Goal: Task Accomplishment & Management: Manage account settings

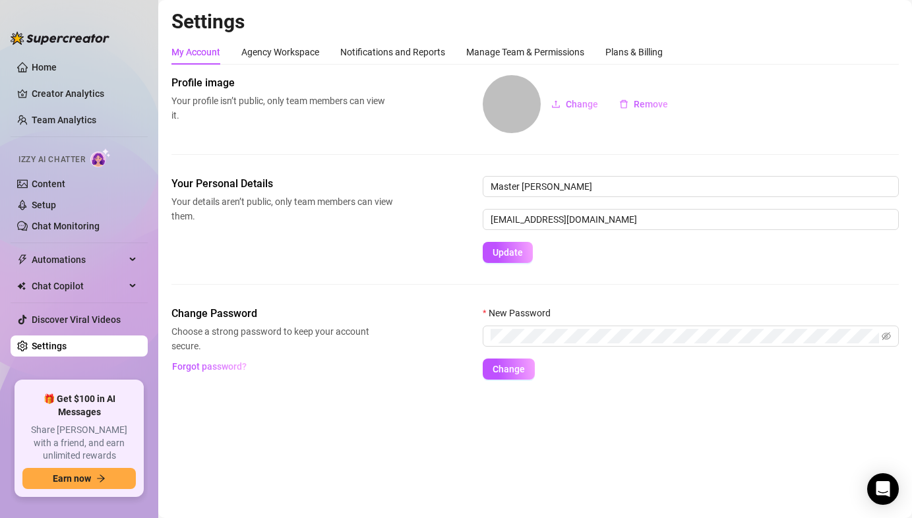
click at [383, 266] on div "Your Personal Details Your details aren’t public, only team members can view th…" at bounding box center [535, 241] width 728 height 130
click at [357, 261] on div "Your Personal Details Your details aren’t public, only team members can view th…" at bounding box center [535, 219] width 728 height 87
click at [66, 121] on link "Team Analytics" at bounding box center [64, 120] width 65 height 11
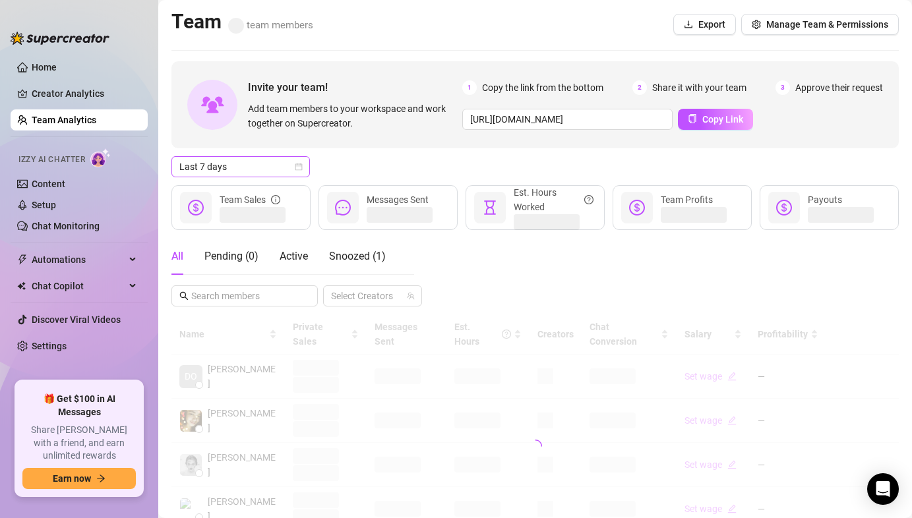
click at [259, 166] on span "Last 7 days" at bounding box center [240, 167] width 123 height 20
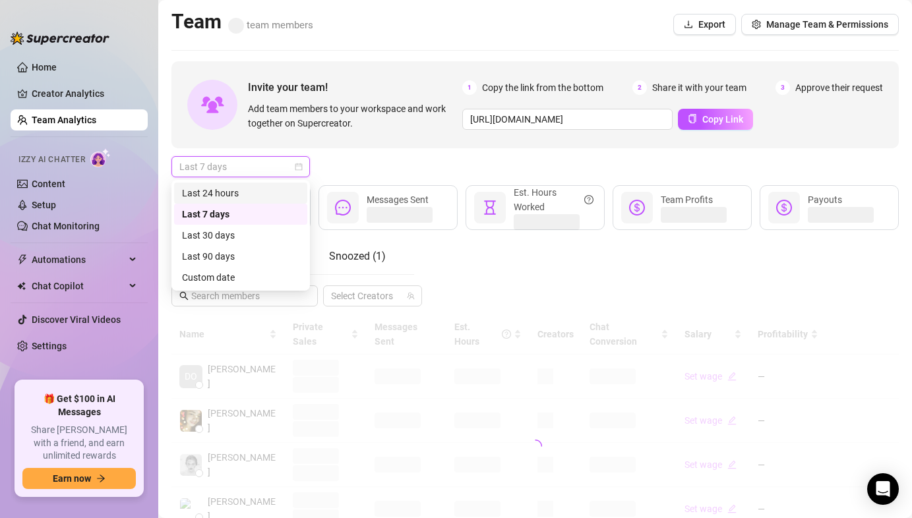
click at [254, 196] on div "Last 24 hours" at bounding box center [240, 193] width 117 height 15
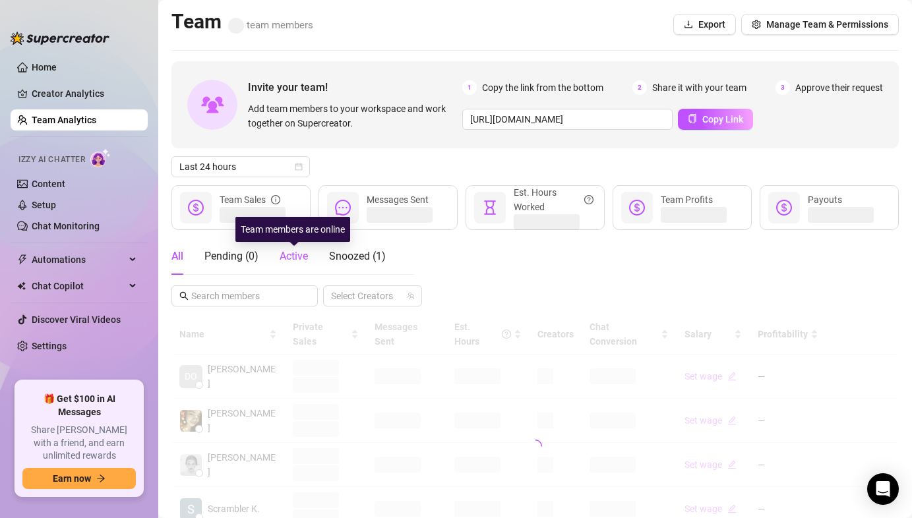
drag, startPoint x: 294, startPoint y: 254, endPoint x: 361, endPoint y: 228, distance: 72.9
click at [293, 254] on span "Active" at bounding box center [294, 256] width 28 height 13
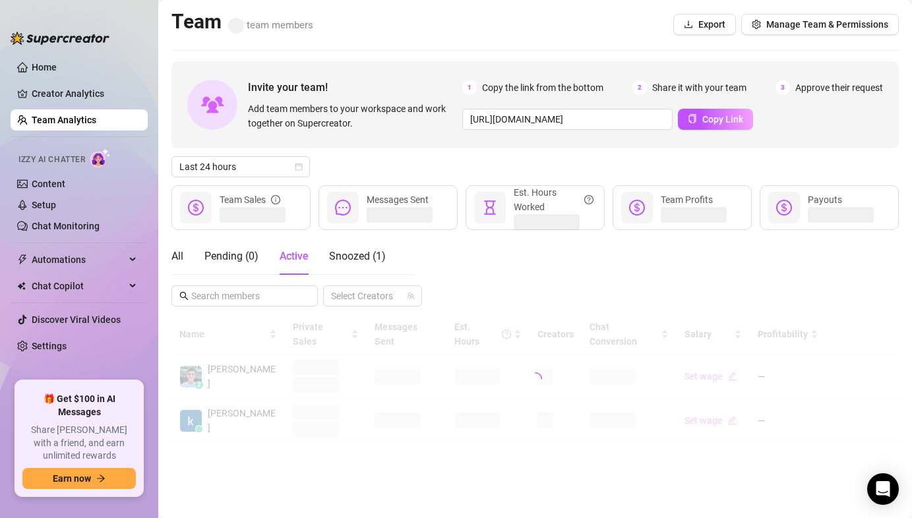
click at [398, 156] on div "Last 24 hours" at bounding box center [535, 166] width 728 height 21
click at [233, 158] on span "Last 7 days" at bounding box center [240, 167] width 123 height 20
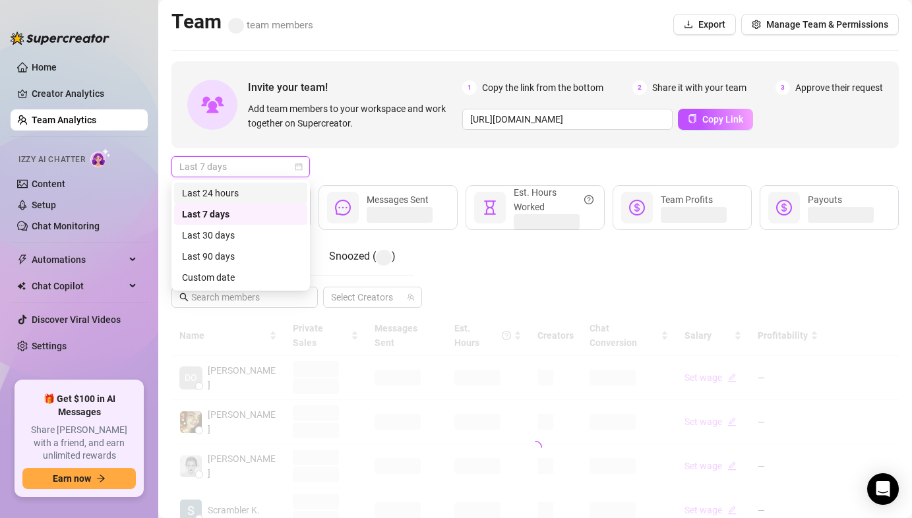
click at [232, 188] on div "Last 24 hours" at bounding box center [240, 193] width 117 height 15
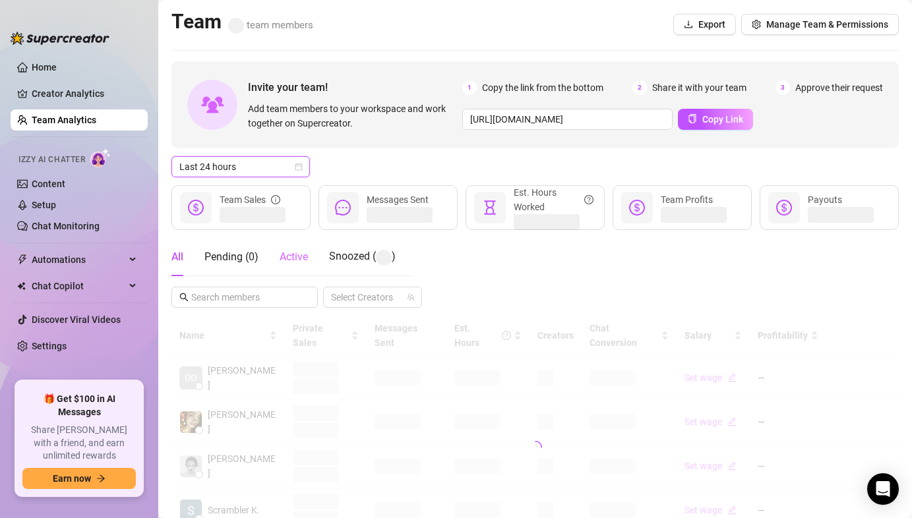
click at [303, 268] on div "Active" at bounding box center [294, 257] width 28 height 38
click at [384, 162] on div "Last 24 hours" at bounding box center [535, 166] width 728 height 21
click at [452, 257] on div "All Pending ( 0 ) Active Snoozed ( 1 ) Select Creators" at bounding box center [535, 272] width 728 height 69
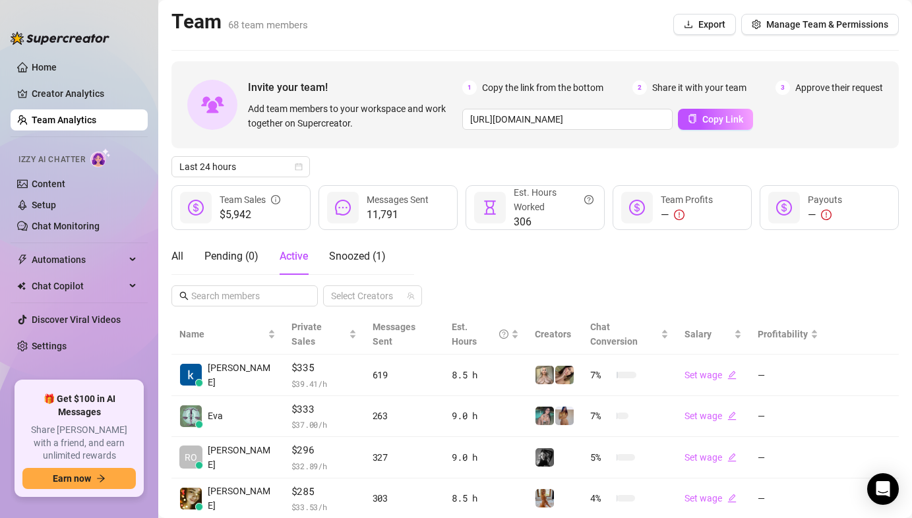
click at [474, 264] on div "All Pending ( 0 ) Active Snoozed ( 1 ) Select Creators" at bounding box center [535, 272] width 728 height 69
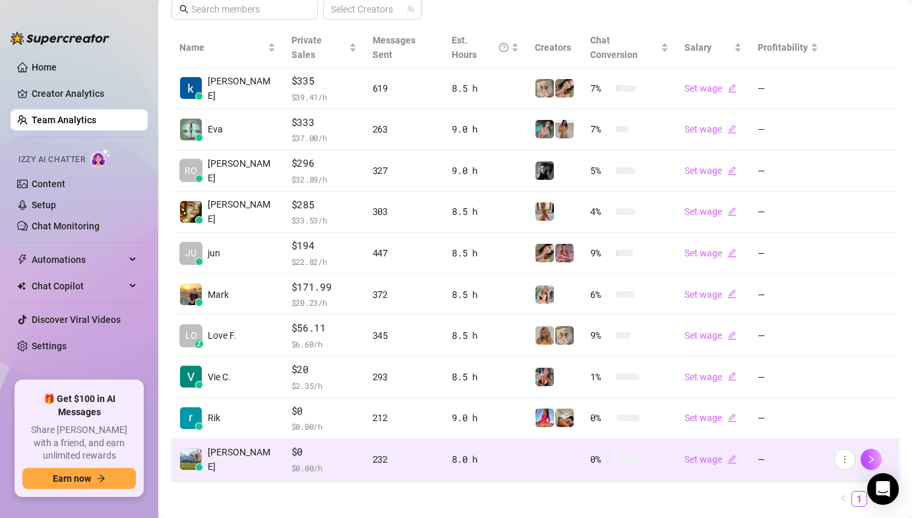
scroll to position [311, 0]
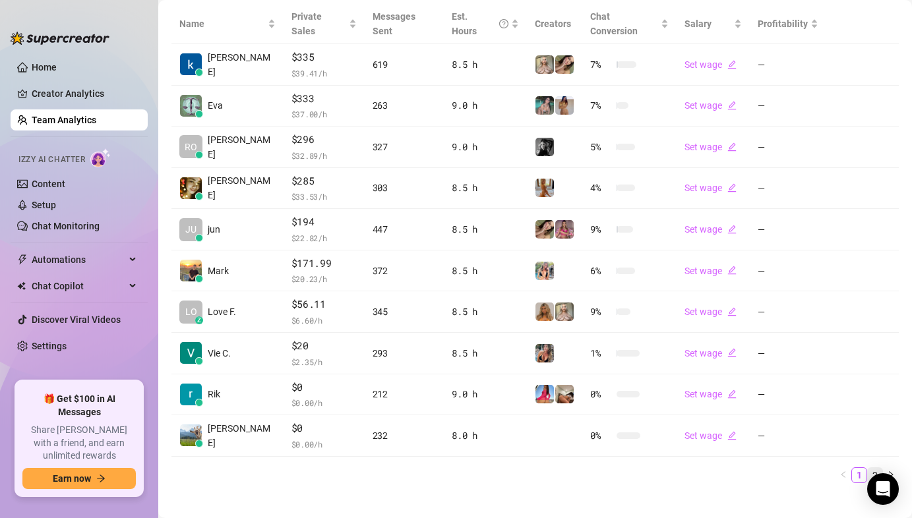
click at [868, 468] on link "2" at bounding box center [875, 475] width 15 height 15
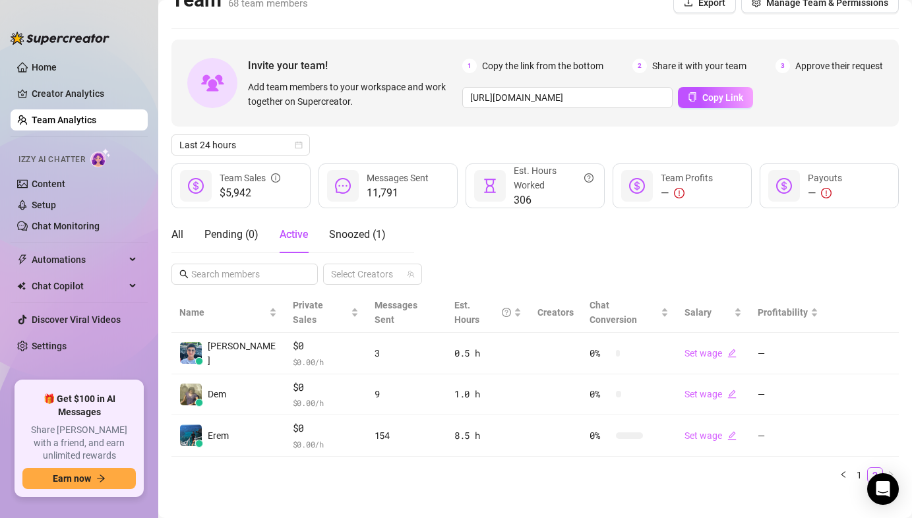
click at [534, 260] on div "All Pending ( 0 ) Active Snoozed ( 1 ) Select Creators" at bounding box center [535, 250] width 728 height 69
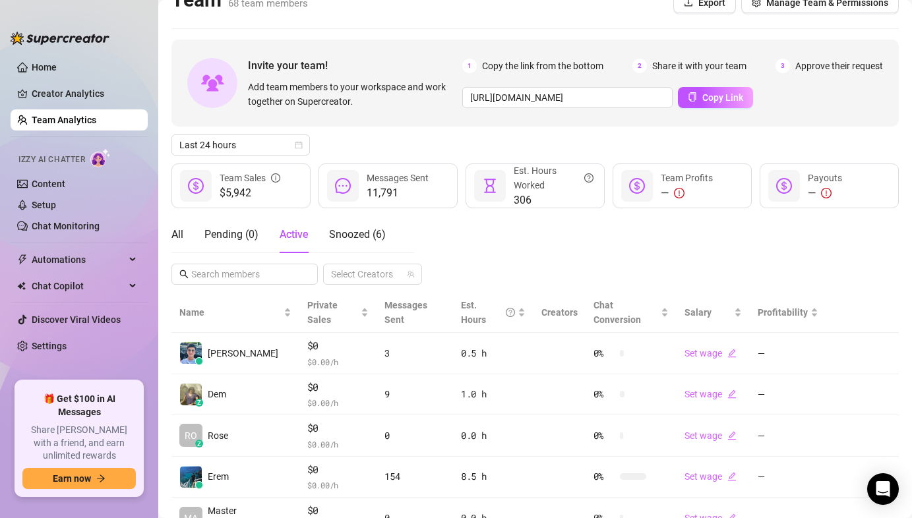
click at [550, 234] on div "All Pending ( 0 ) Active Snoozed ( 6 ) Select Creators" at bounding box center [535, 250] width 728 height 69
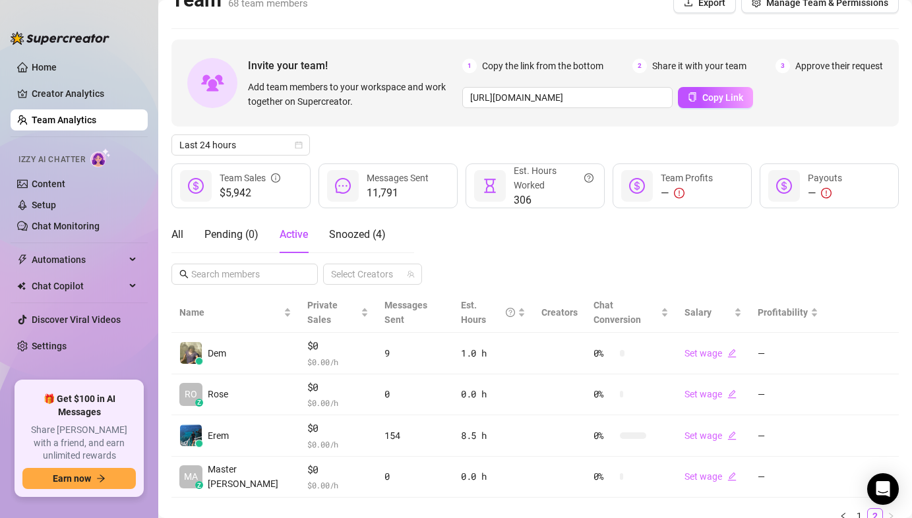
click at [542, 231] on div "All Pending ( 0 ) Active Snoozed ( 4 ) Select Creators" at bounding box center [535, 250] width 728 height 69
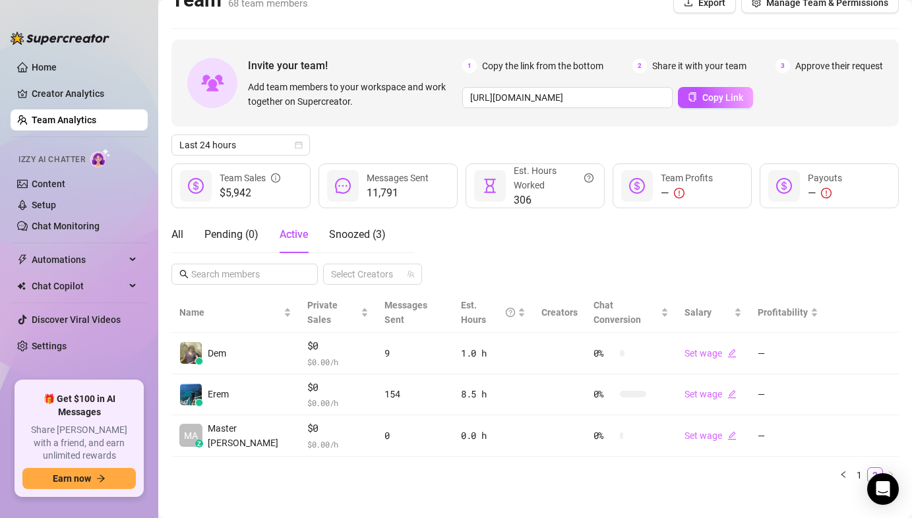
click at [526, 257] on div "All Pending ( 0 ) Active Snoozed ( 3 ) Select Creators" at bounding box center [535, 250] width 728 height 69
click at [557, 224] on div "All Pending ( 0 ) Active Snoozed ( 3 ) Select Creators" at bounding box center [535, 250] width 728 height 69
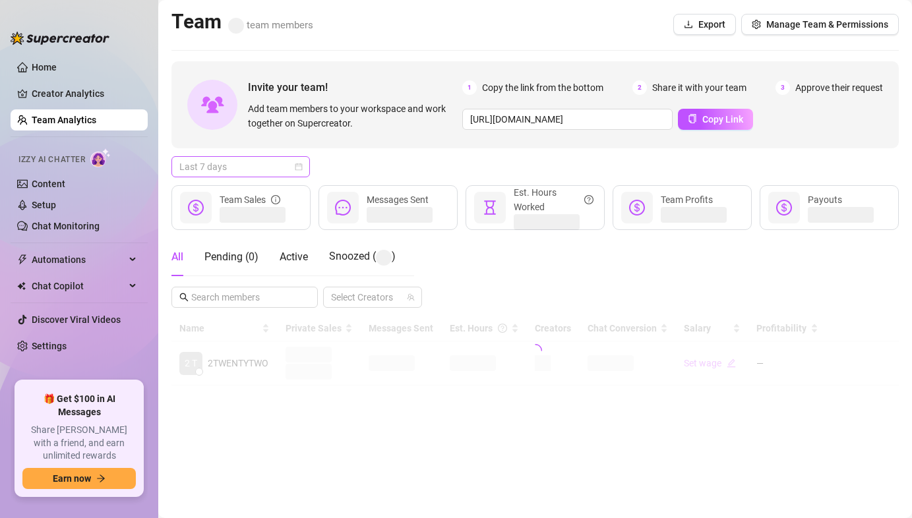
click at [263, 166] on span "Last 7 days" at bounding box center [240, 167] width 123 height 20
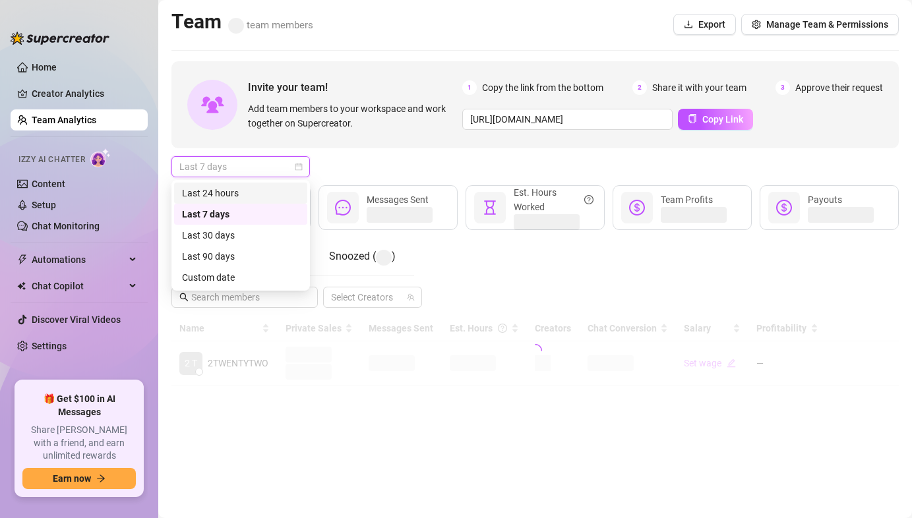
click at [242, 192] on div "Last 24 hours" at bounding box center [240, 193] width 117 height 15
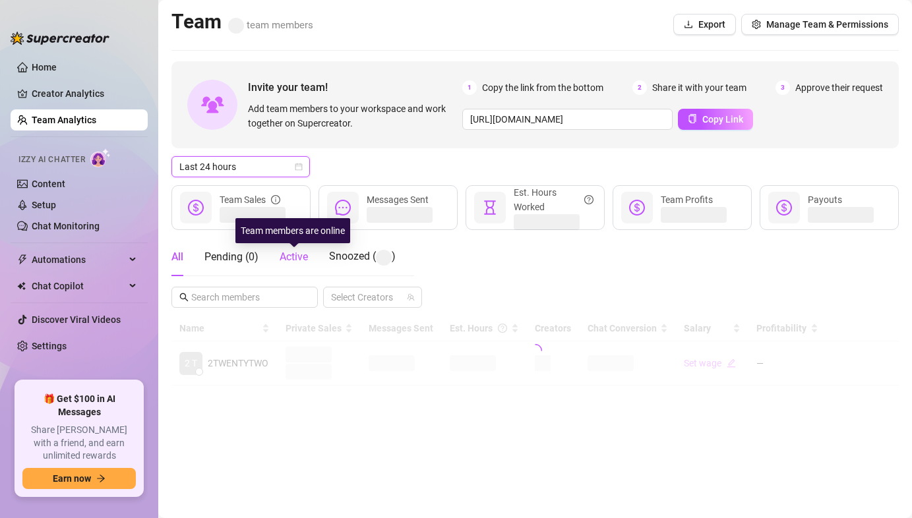
click at [285, 257] on span "Active" at bounding box center [294, 257] width 28 height 13
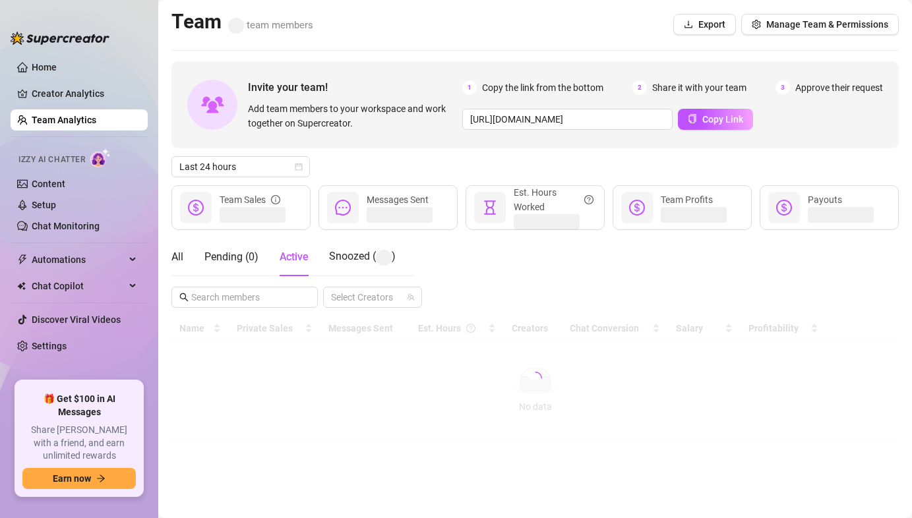
click at [425, 156] on div "Last 24 hours" at bounding box center [535, 166] width 728 height 21
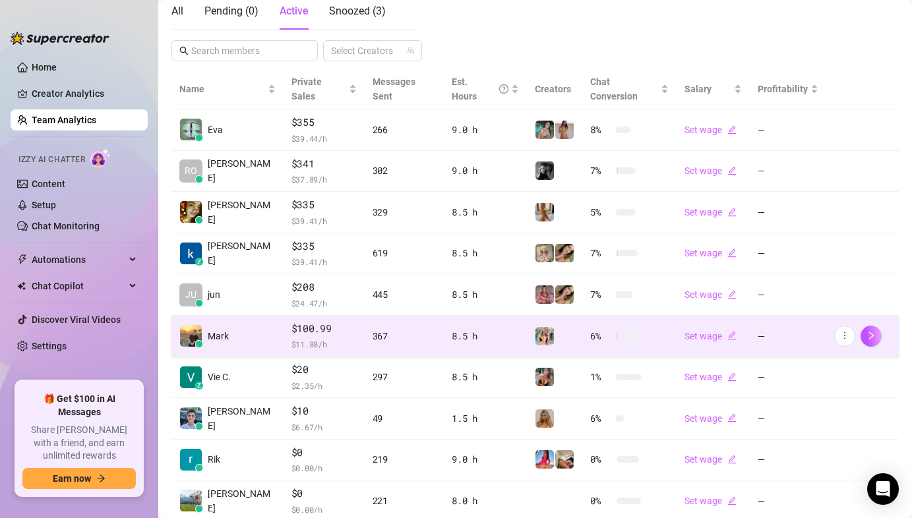
scroll to position [265, 0]
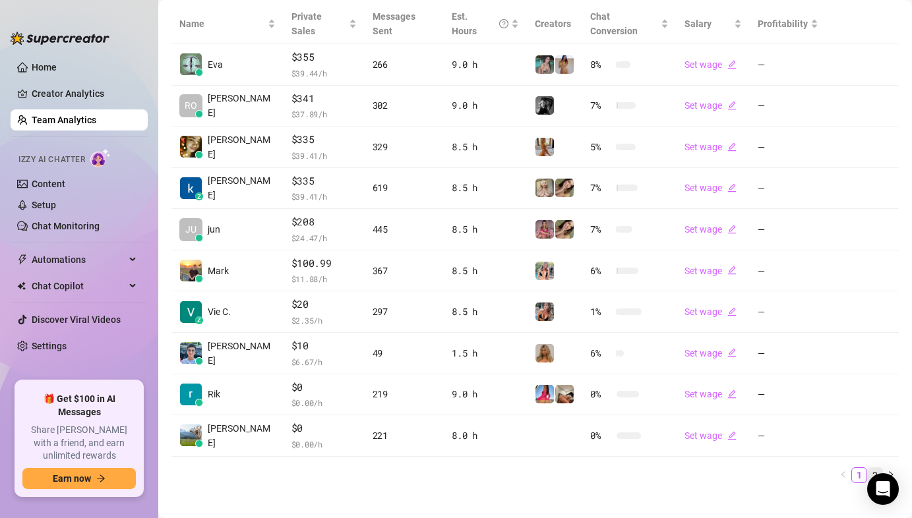
click at [868, 468] on link "2" at bounding box center [875, 475] width 15 height 15
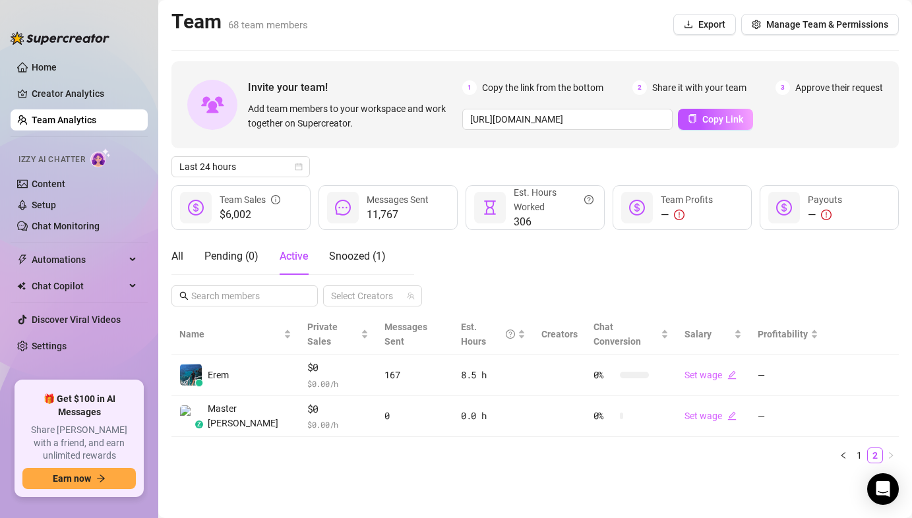
scroll to position [0, 0]
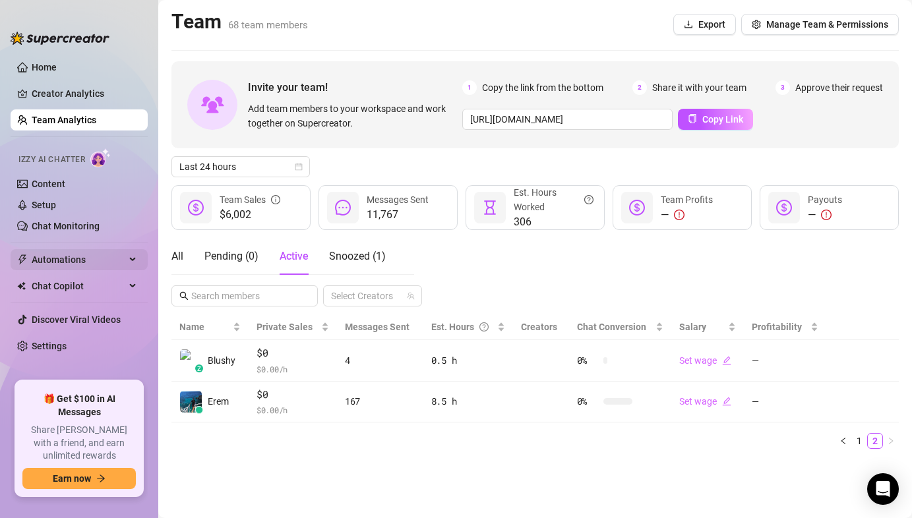
click at [69, 257] on span "Automations" at bounding box center [79, 259] width 94 height 21
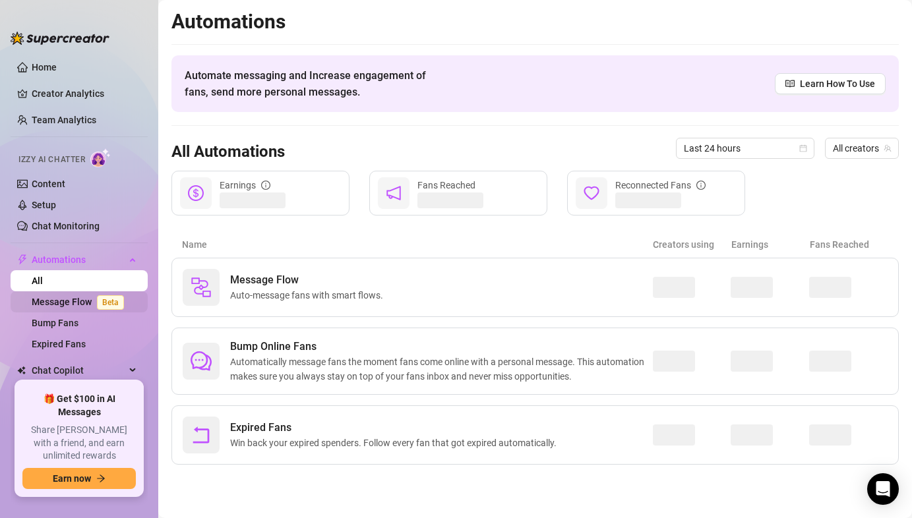
click at [72, 301] on link "Message Flow Beta" at bounding box center [81, 302] width 98 height 11
